Goal: Find contact information: Find contact information

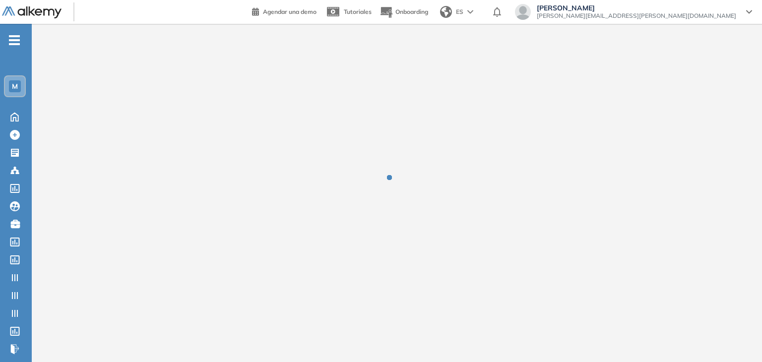
click at [549, 135] on div at bounding box center [397, 185] width 730 height 322
click at [13, 118] on icon at bounding box center [14, 117] width 7 height 8
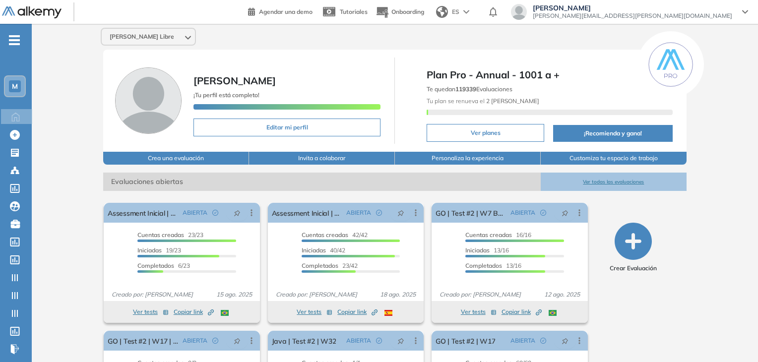
click at [15, 84] on span "M" at bounding box center [15, 86] width 6 height 8
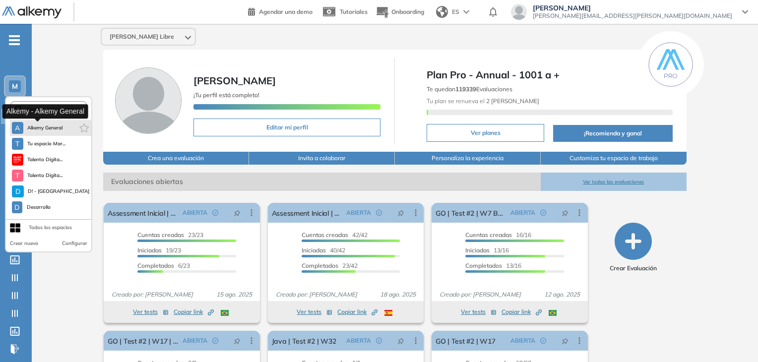
click at [55, 127] on span "Alkemy General" at bounding box center [45, 128] width 36 height 8
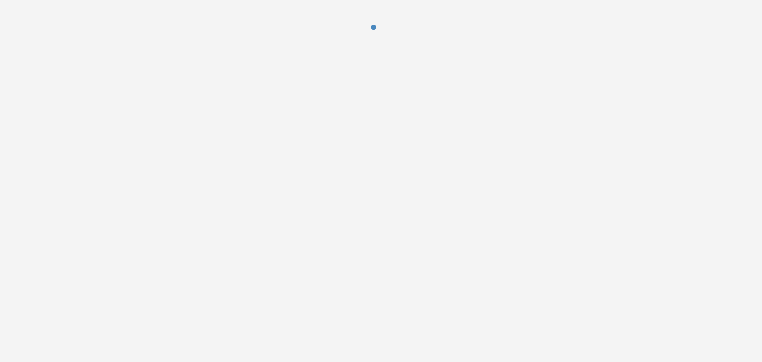
click at [520, 249] on div at bounding box center [381, 181] width 762 height 362
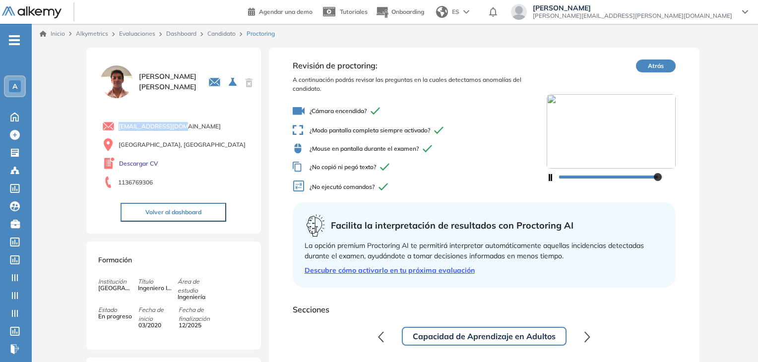
drag, startPoint x: 195, startPoint y: 127, endPoint x: 115, endPoint y: 131, distance: 80.5
click at [115, 131] on div "[EMAIL_ADDRESS][DOMAIN_NAME]" at bounding box center [175, 126] width 147 height 12
copy span "[EMAIL_ADDRESS][DOMAIN_NAME]"
click at [216, 33] on link "Candidato" at bounding box center [221, 33] width 28 height 7
